Goal: Task Accomplishment & Management: Manage account settings

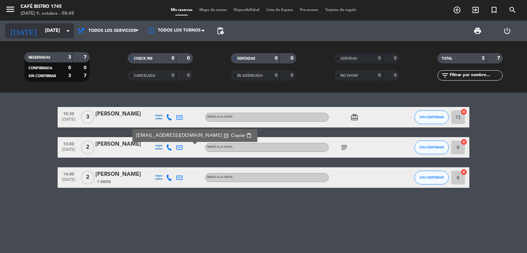
click at [45, 34] on input "[DATE]" at bounding box center [74, 31] width 65 height 12
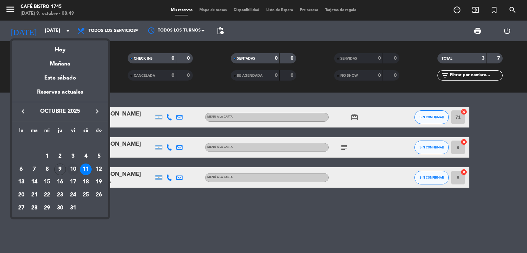
click at [73, 168] on div "10" at bounding box center [73, 170] width 12 height 12
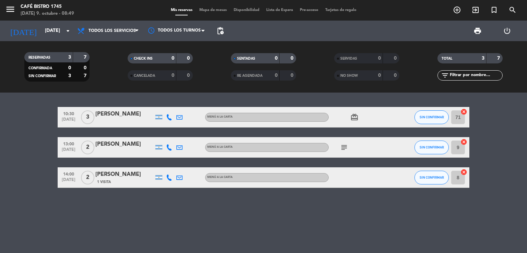
type input "[DATE]"
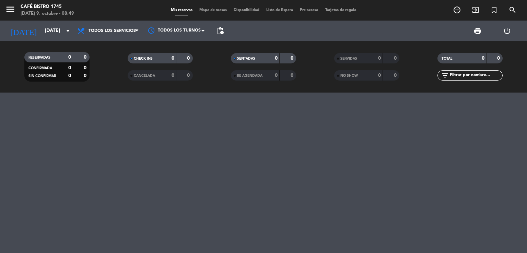
click at [16, 15] on span "menu" at bounding box center [12, 10] width 15 height 16
click at [11, 8] on icon "menu" at bounding box center [10, 9] width 10 height 10
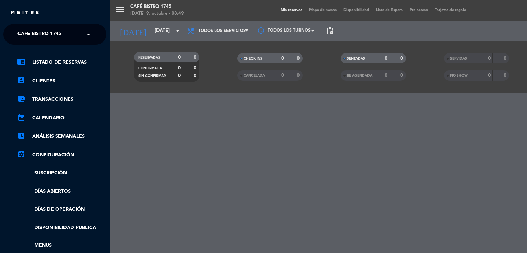
click at [64, 186] on ul "chrome_reader_mode Listado de Reservas account_box Clientes account_balance_wal…" at bounding box center [54, 172] width 103 height 228
click at [61, 192] on link "Días abiertos" at bounding box center [61, 192] width 89 height 8
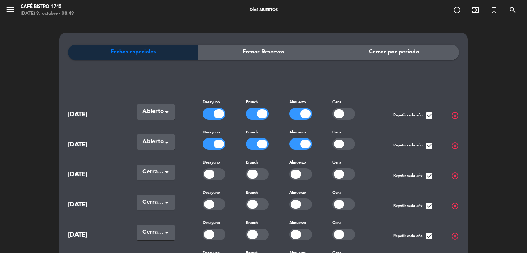
scroll to position [27, 0]
click at [505, 82] on div "Fechas especiales Frenar Reservas Cerrar por período [DATE] Seleccionar × Abier…" at bounding box center [263, 233] width 527 height 424
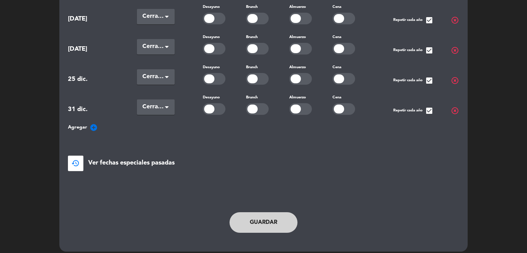
scroll to position [190, 0]
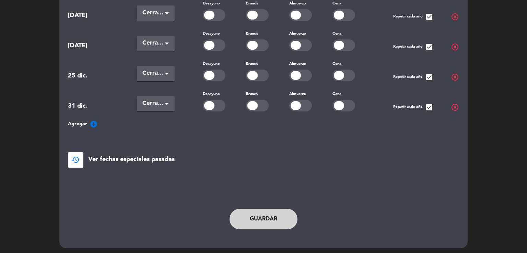
click at [93, 121] on icon "add_circle" at bounding box center [94, 124] width 8 height 8
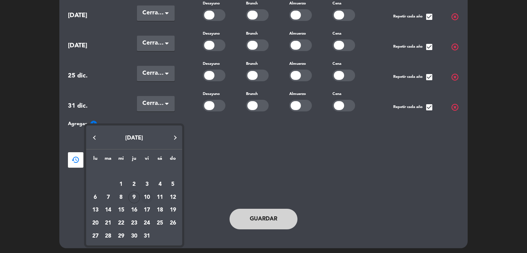
click at [147, 197] on div "10" at bounding box center [147, 198] width 12 height 12
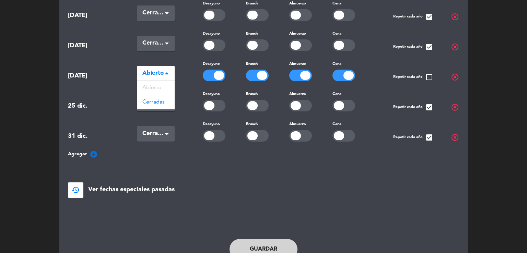
click at [154, 71] on span "Abierto" at bounding box center [152, 74] width 21 height 10
click at [155, 104] on div "Cerradas" at bounding box center [156, 102] width 38 height 14
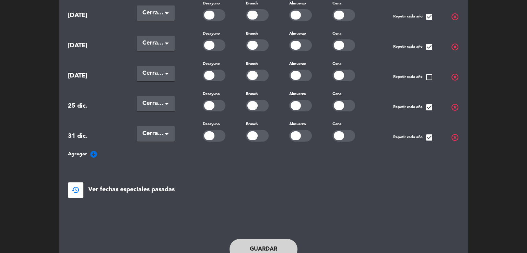
click at [264, 240] on button "Guardar" at bounding box center [264, 249] width 68 height 21
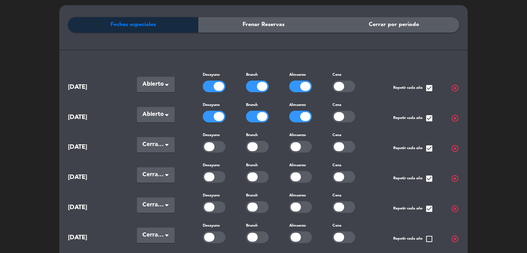
scroll to position [0, 0]
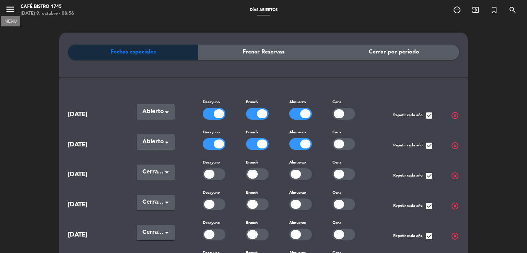
click at [9, 9] on icon "menu" at bounding box center [10, 9] width 10 height 10
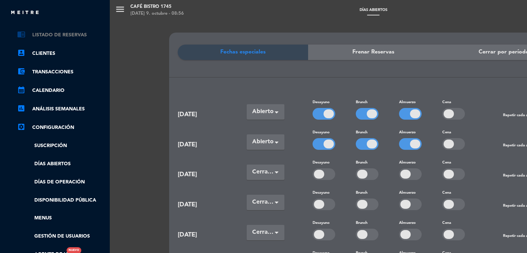
click at [43, 36] on link "chrome_reader_mode Listado de Reservas" at bounding box center [61, 35] width 89 height 8
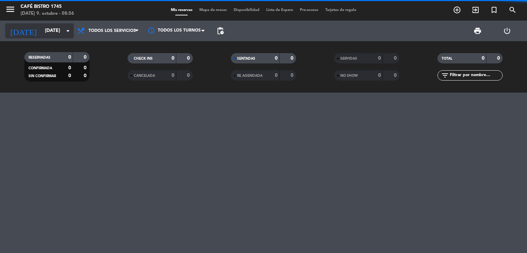
click at [46, 33] on input "[DATE]" at bounding box center [74, 31] width 65 height 12
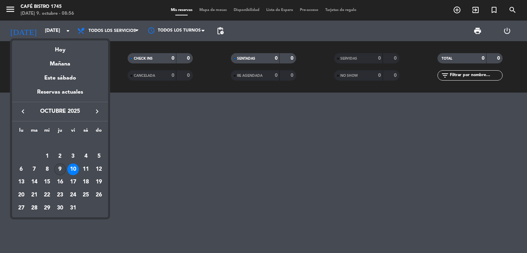
click at [62, 172] on div "9" at bounding box center [60, 170] width 12 height 12
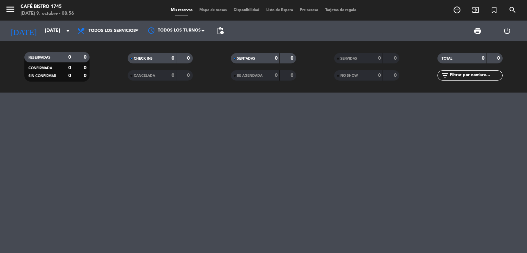
type input "[DEMOGRAPHIC_DATA][DATE]"
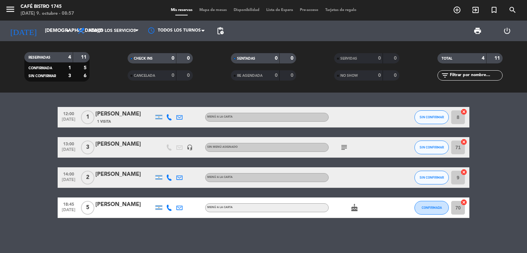
click at [342, 151] on icon "subject" at bounding box center [344, 148] width 8 height 8
click at [346, 98] on div "12:00 [DATE] 1 [PERSON_NAME] 1 Visita MENÚ A LA CARTA SIN CONFIRMAR 8 cancel 13…" at bounding box center [263, 173] width 527 height 161
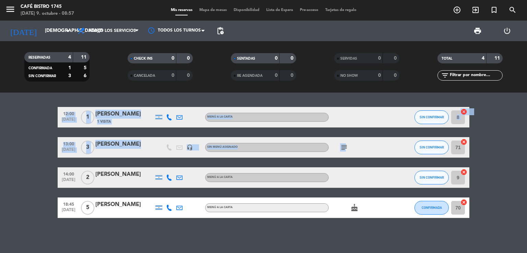
drag, startPoint x: 345, startPoint y: 146, endPoint x: 341, endPoint y: 103, distance: 43.1
click at [341, 103] on div "12:00 [DATE] 1 [PERSON_NAME] 1 Visita MENÚ A LA CARTA SIN CONFIRMAR 8 cancel 13…" at bounding box center [263, 173] width 527 height 161
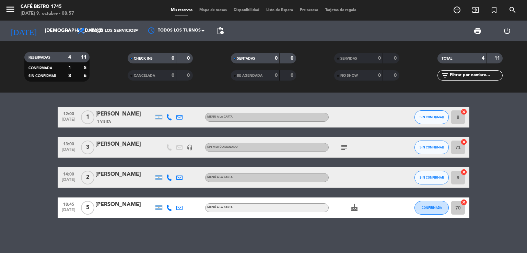
click at [341, 103] on div "12:00 [DATE] 1 [PERSON_NAME] 1 Visita MENÚ A LA CARTA SIN CONFIRMAR 8 cancel 13…" at bounding box center [263, 173] width 527 height 161
click at [354, 206] on icon "cake" at bounding box center [355, 208] width 8 height 8
click at [56, 35] on input "[DEMOGRAPHIC_DATA][DATE]" at bounding box center [74, 31] width 65 height 12
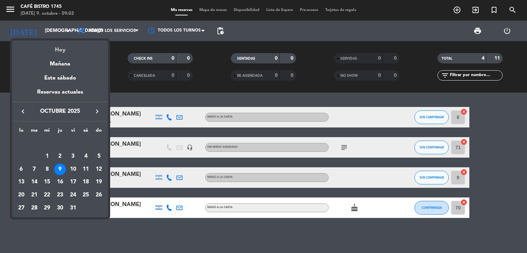
click at [59, 51] on div "Hoy" at bounding box center [60, 48] width 96 height 14
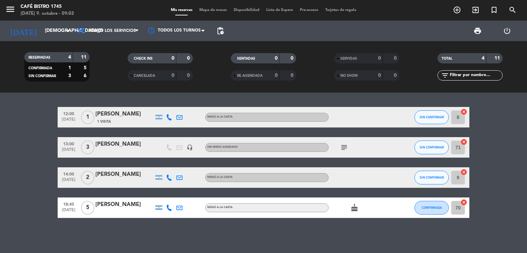
click at [86, 179] on span "2" at bounding box center [87, 178] width 13 height 14
click at [85, 208] on span "5" at bounding box center [87, 208] width 13 height 14
